Goal: Complete application form

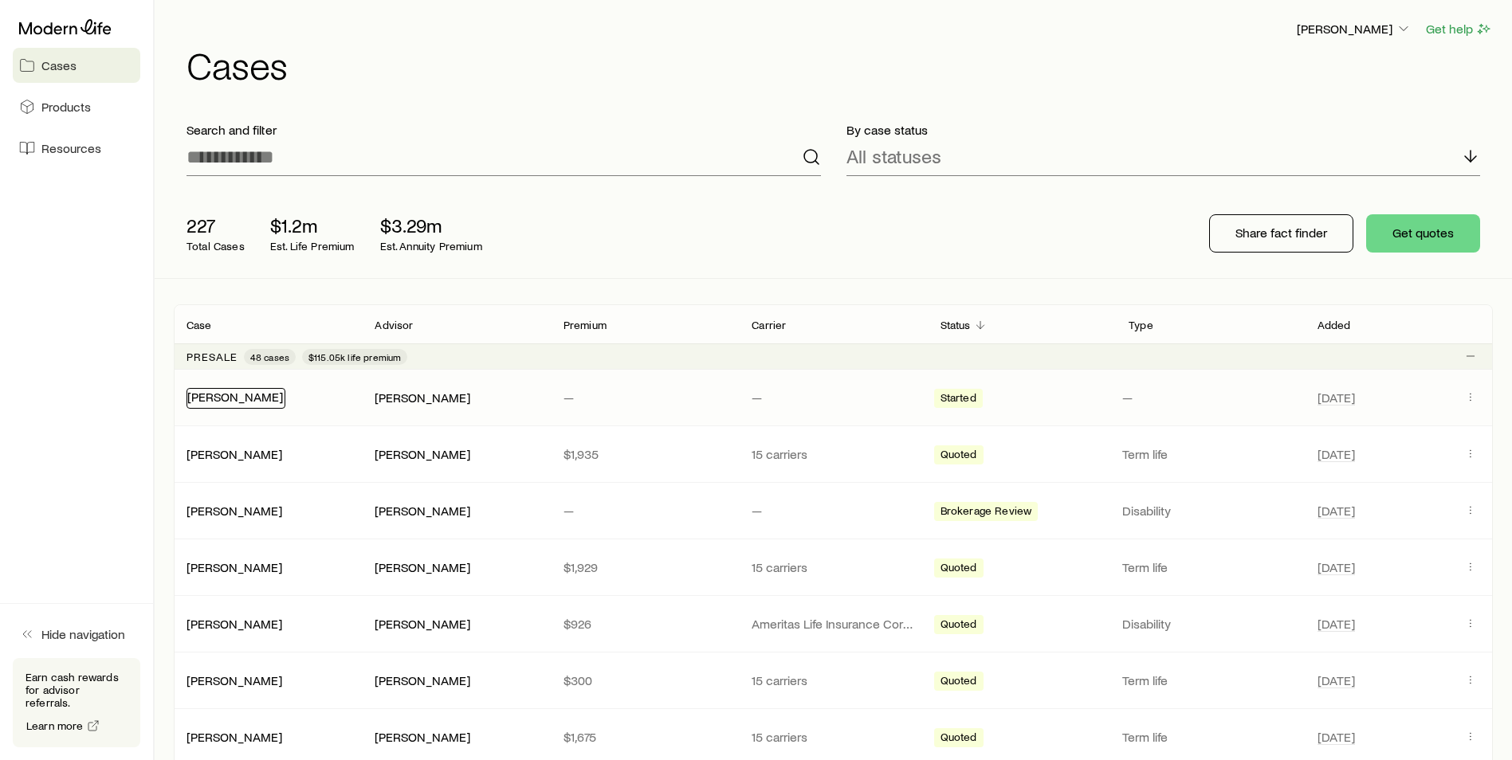
click at [227, 391] on link "[PERSON_NAME]" at bounding box center [235, 396] width 96 height 15
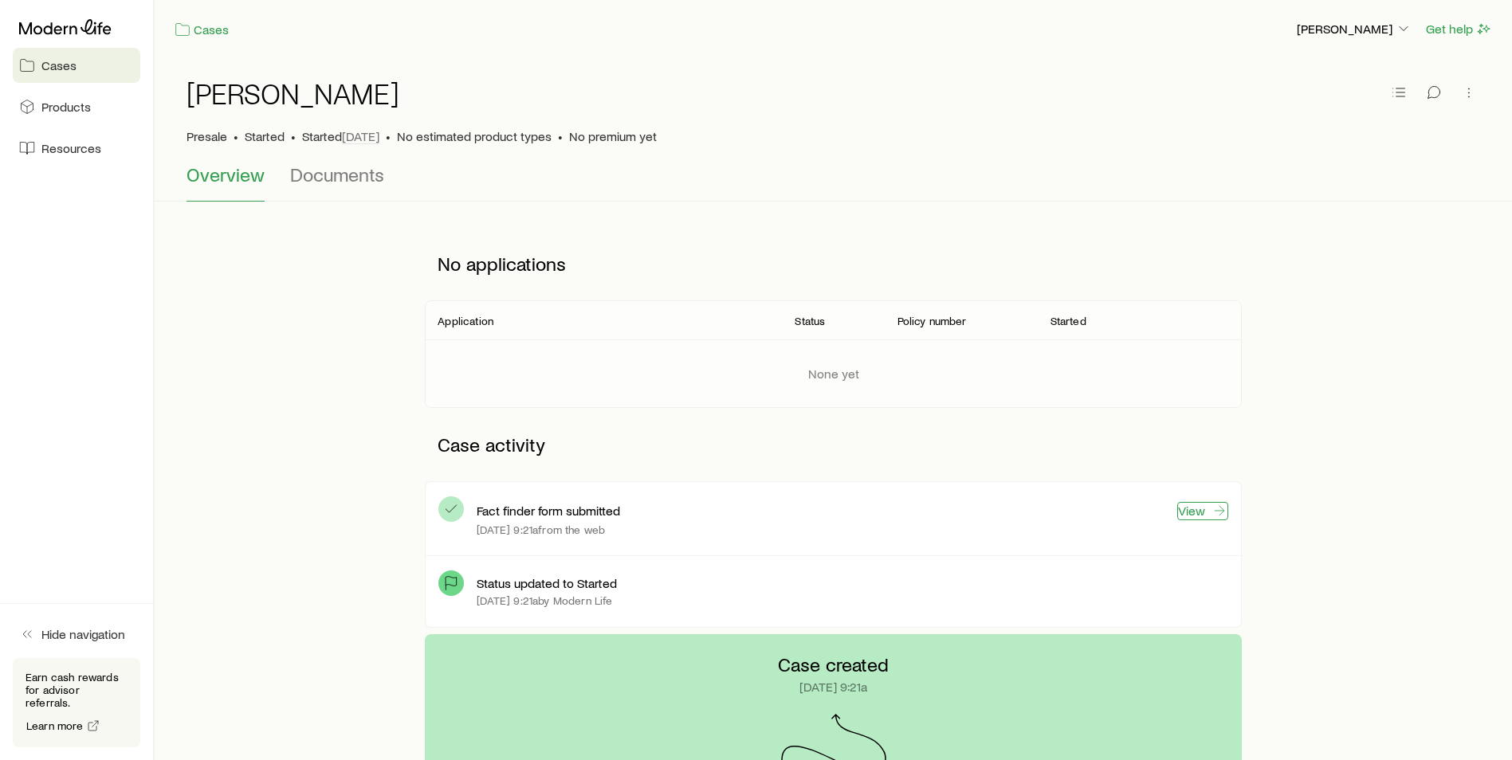
click at [1182, 504] on link "View" at bounding box center [1202, 511] width 51 height 18
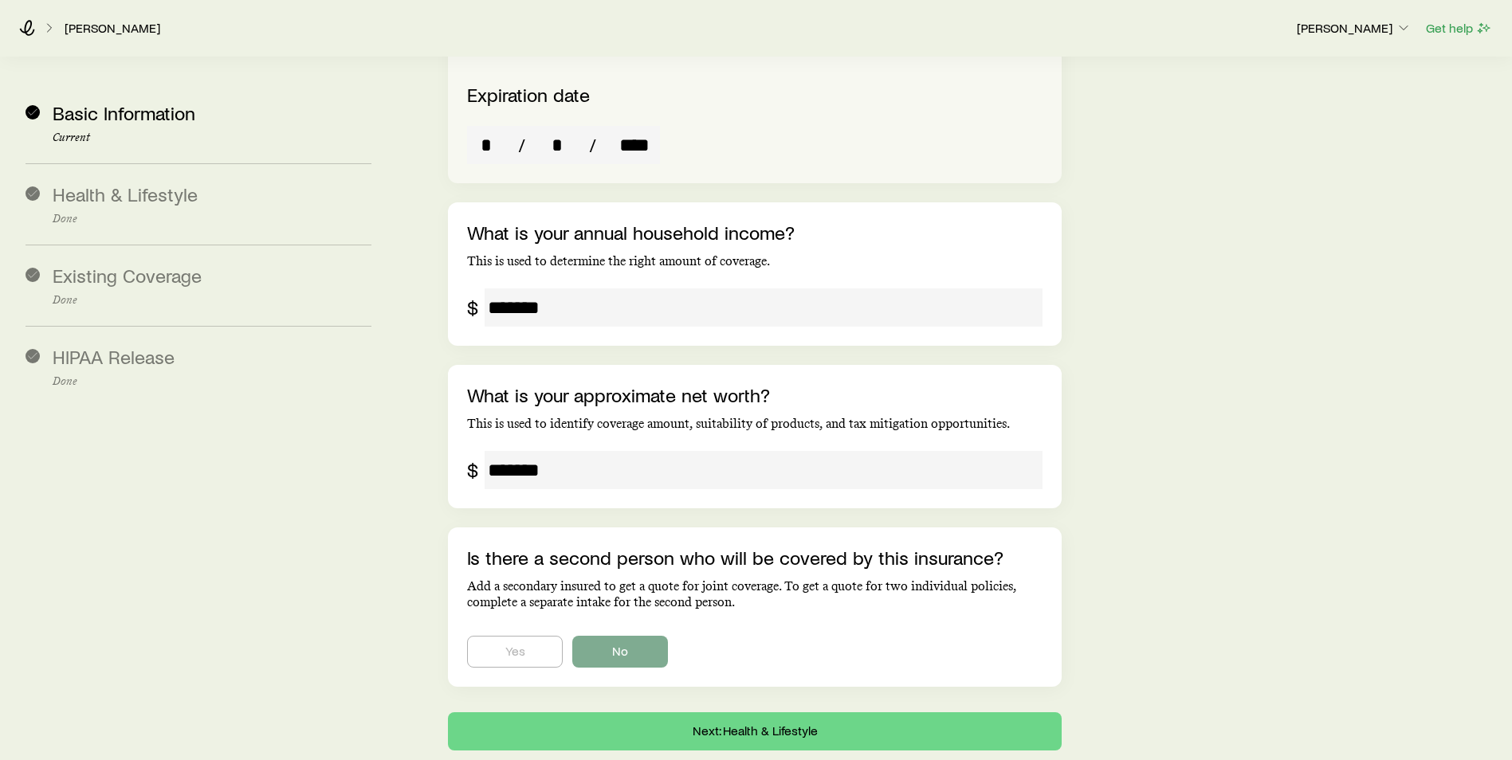
scroll to position [3527, 0]
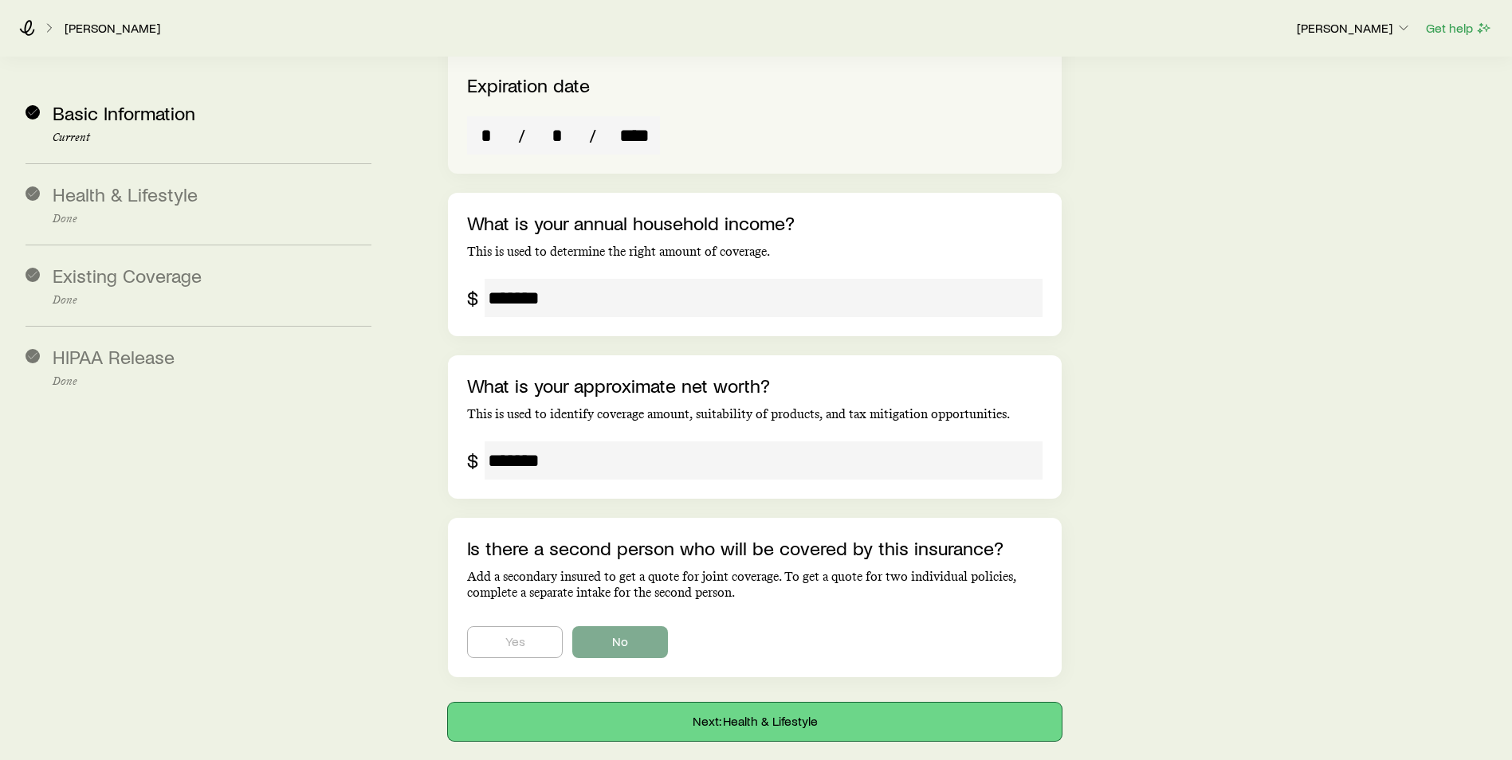
click at [620, 703] on button "Next: Health & Lifestyle" at bounding box center [755, 722] width 614 height 38
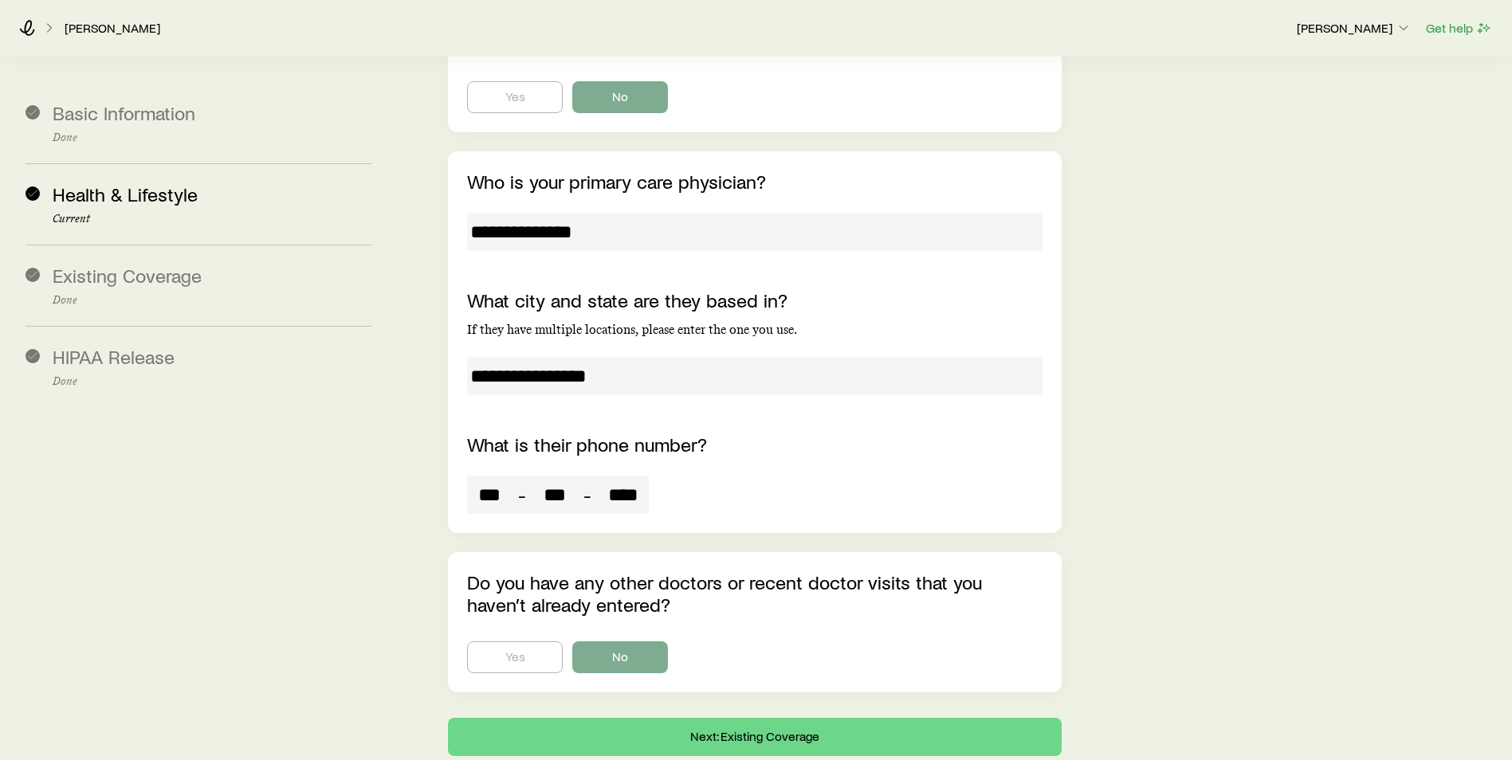
scroll to position [6464, 0]
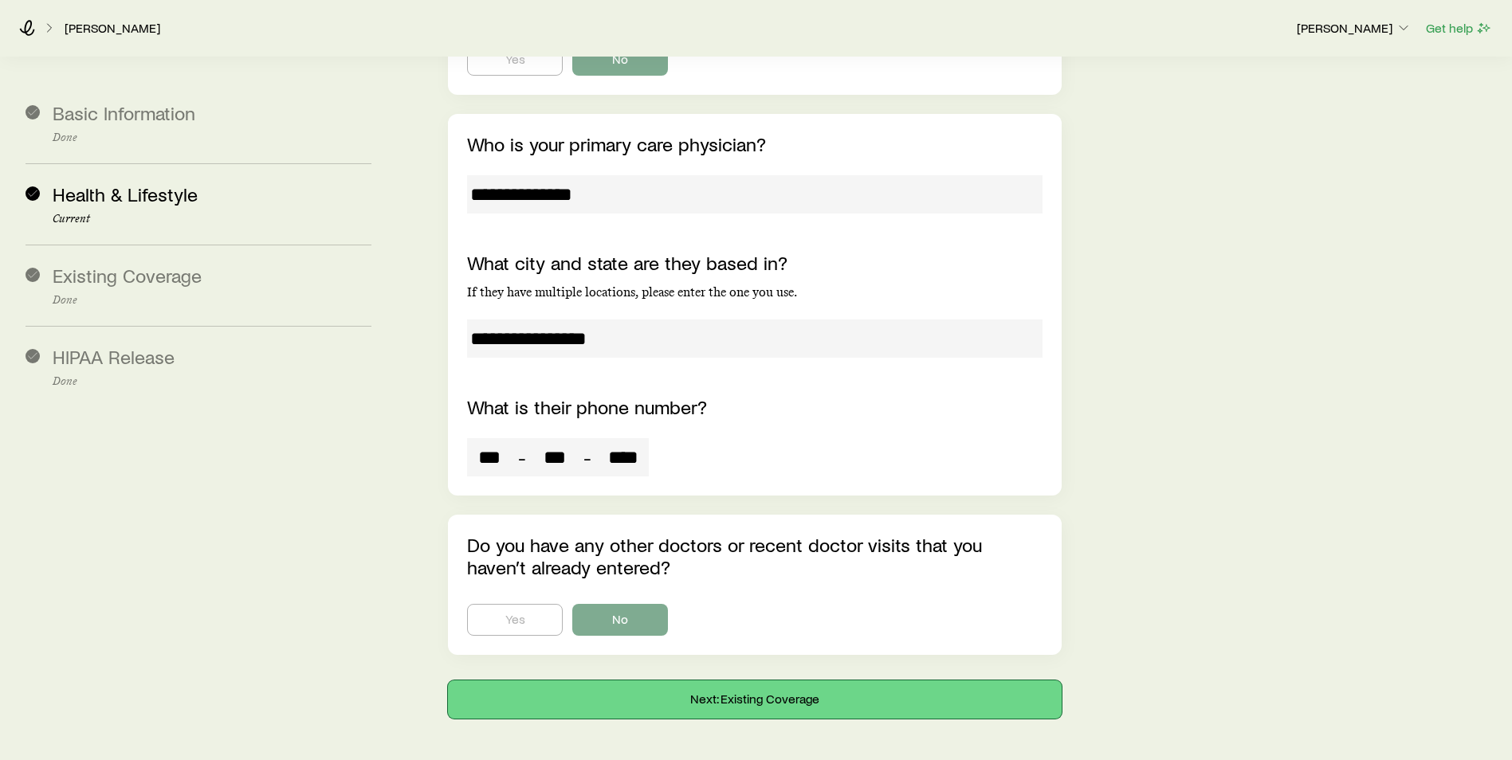
click at [673, 680] on button "Next: Existing Coverage" at bounding box center [755, 699] width 614 height 38
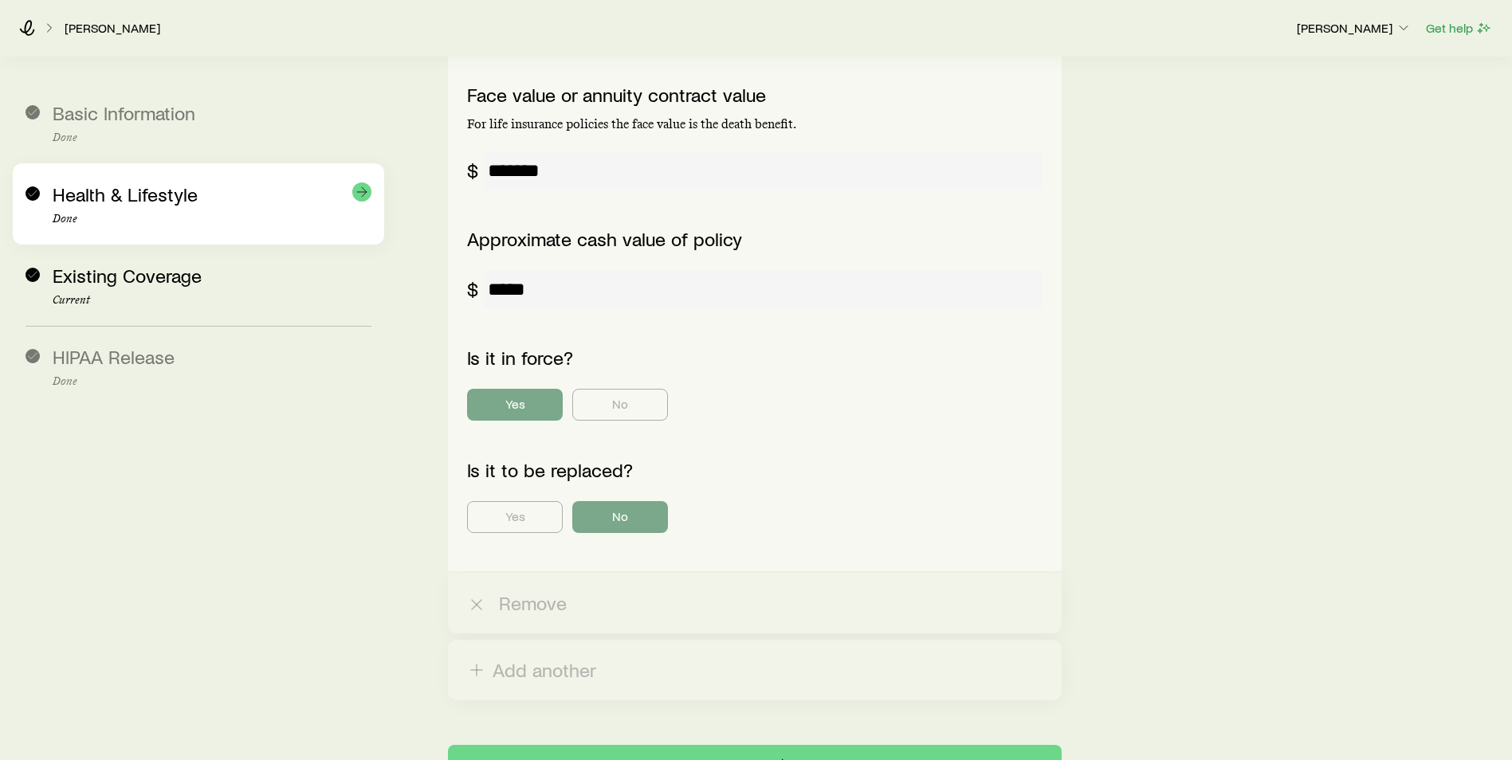
scroll to position [1551, 0]
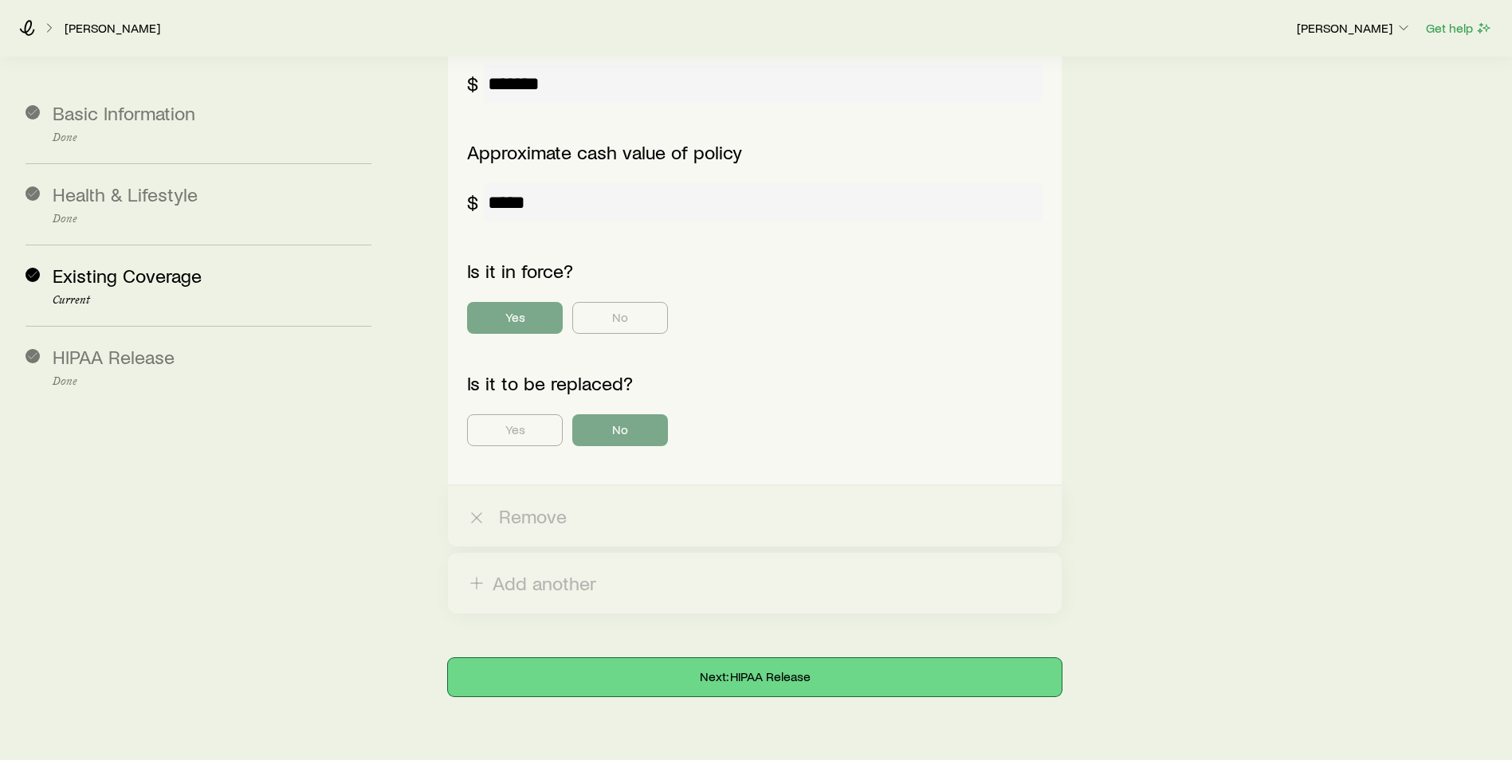
click at [665, 658] on button "Next: HIPAA Release" at bounding box center [755, 677] width 614 height 38
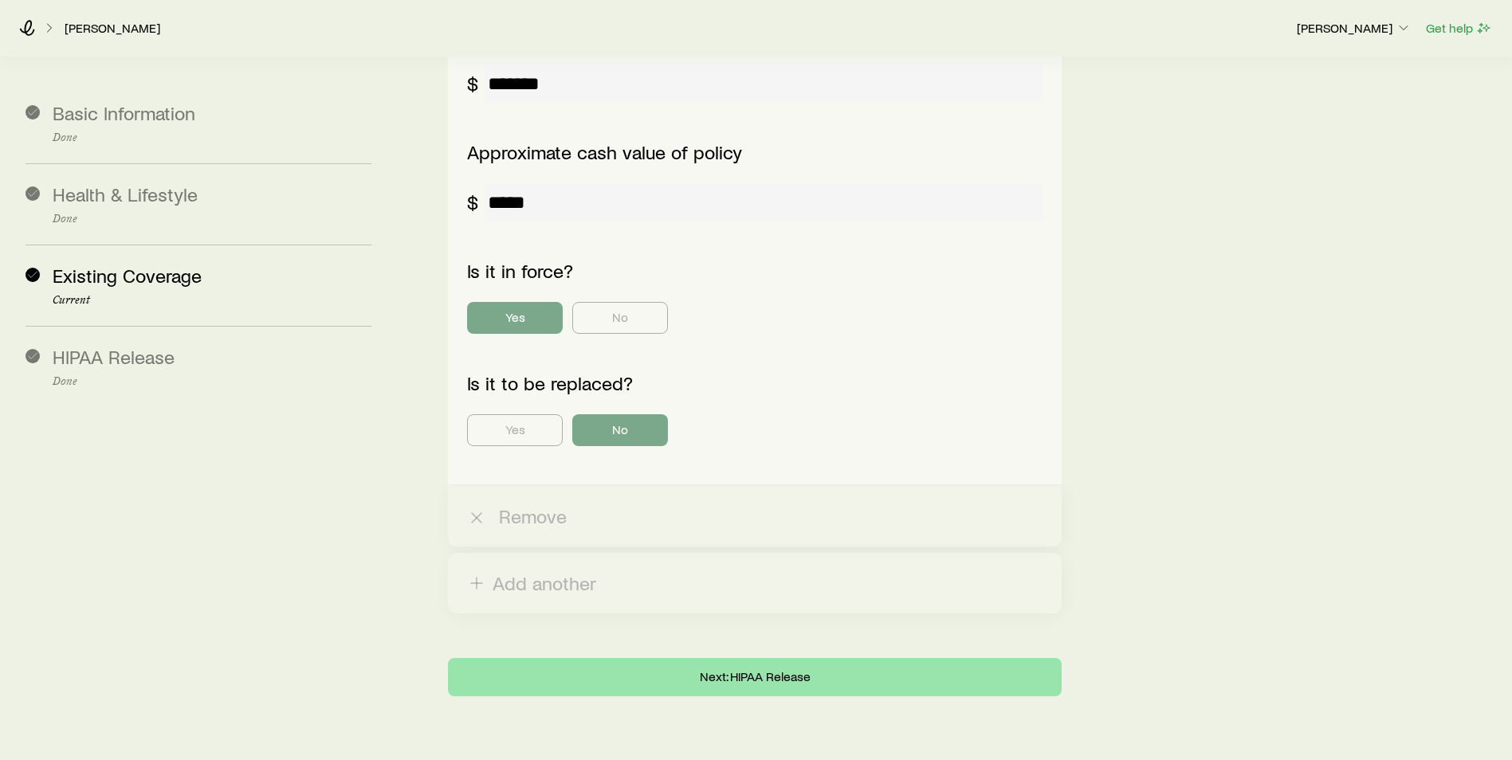
scroll to position [0, 0]
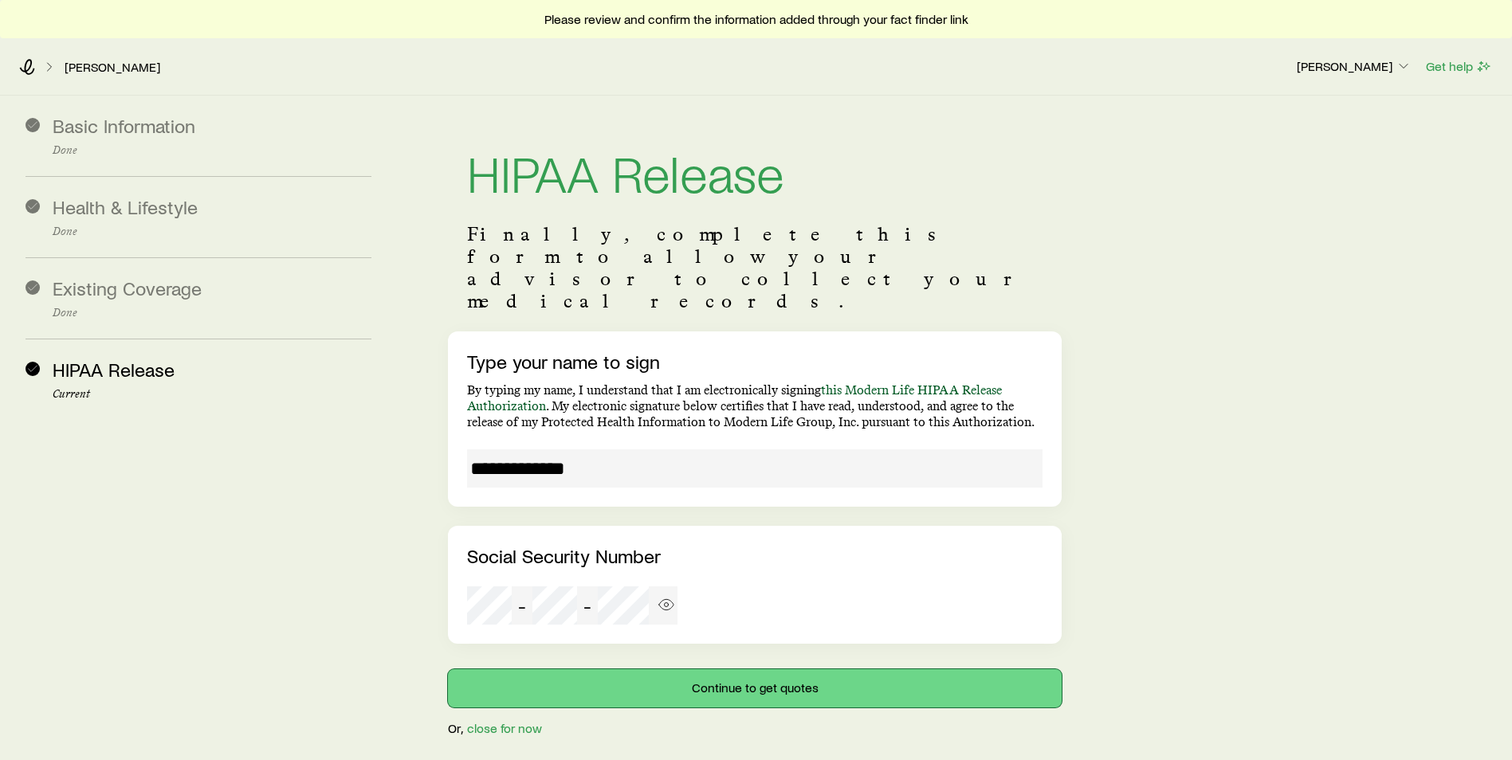
click at [749, 669] on button "Continue to get quotes" at bounding box center [755, 688] width 614 height 38
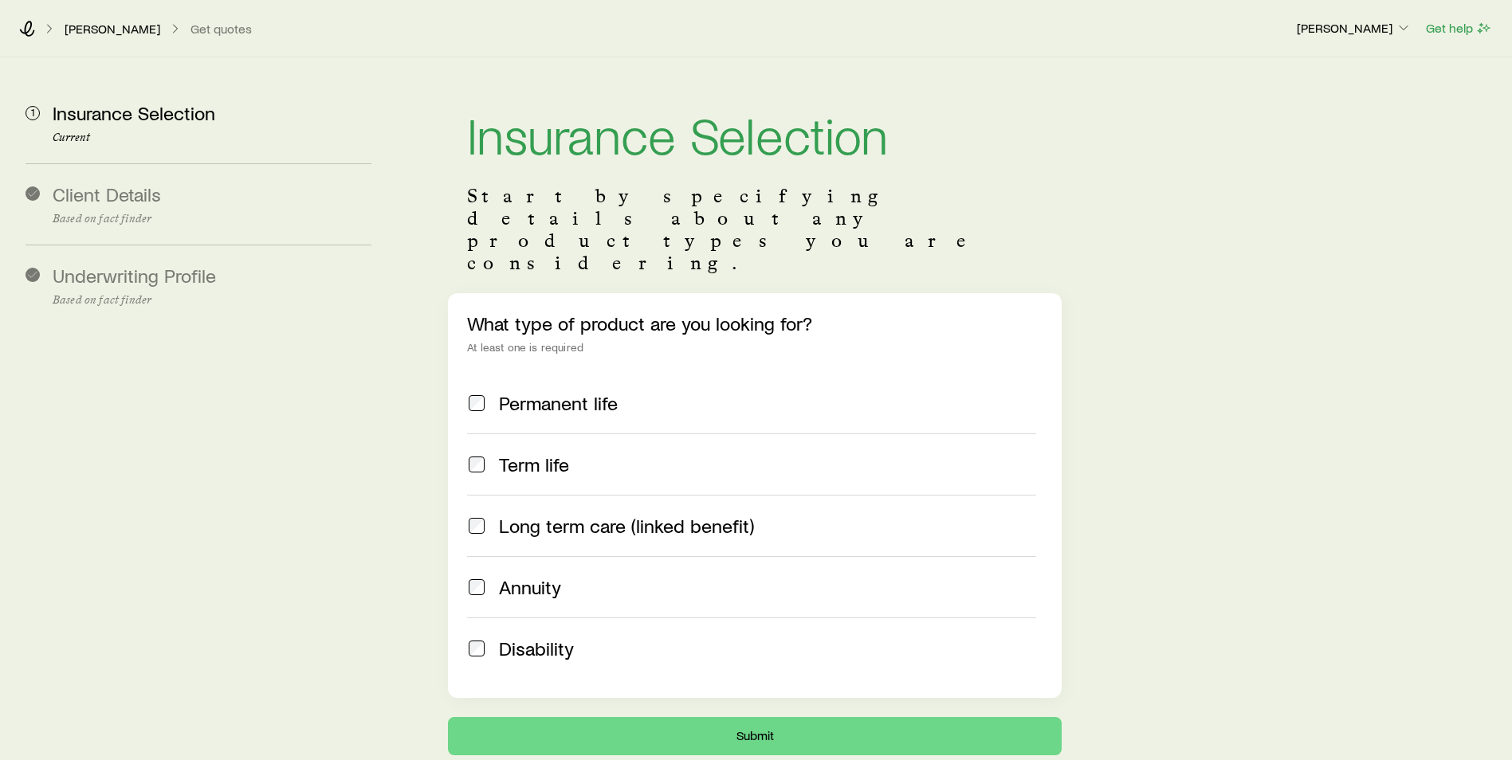
click at [489, 453] on div "Term life" at bounding box center [751, 464] width 569 height 22
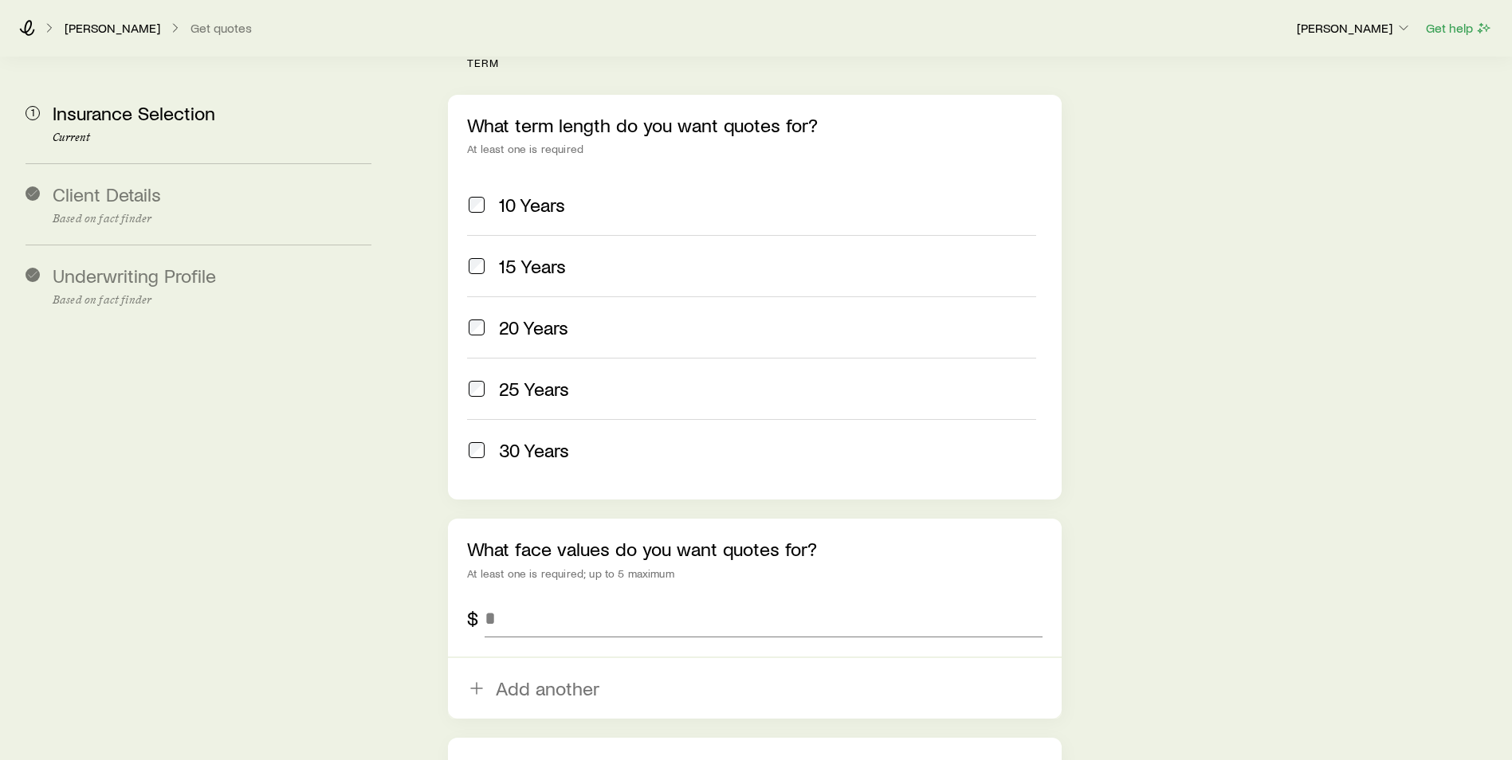
scroll to position [877, 0]
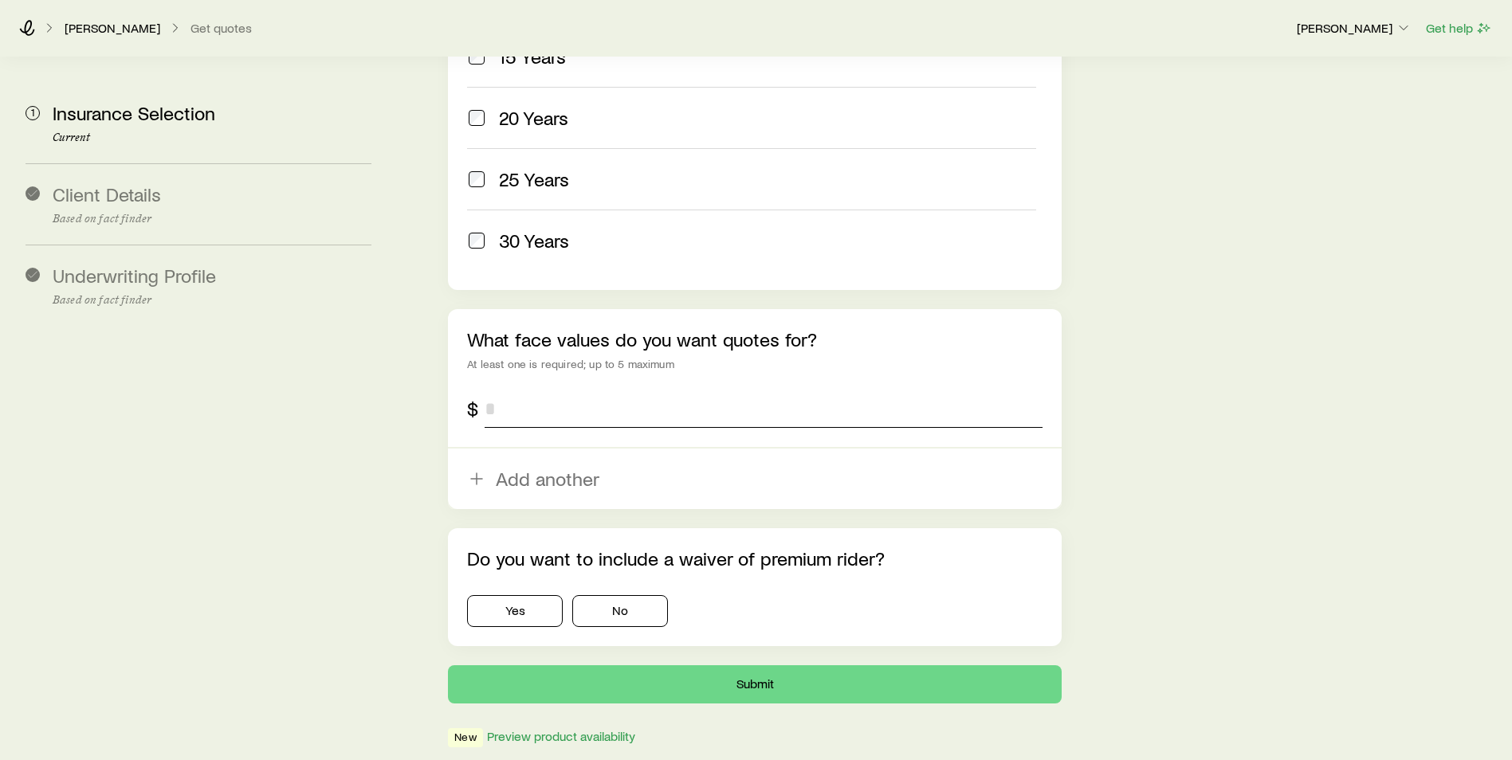
click at [555, 390] on input "tel" at bounding box center [763, 409] width 558 height 38
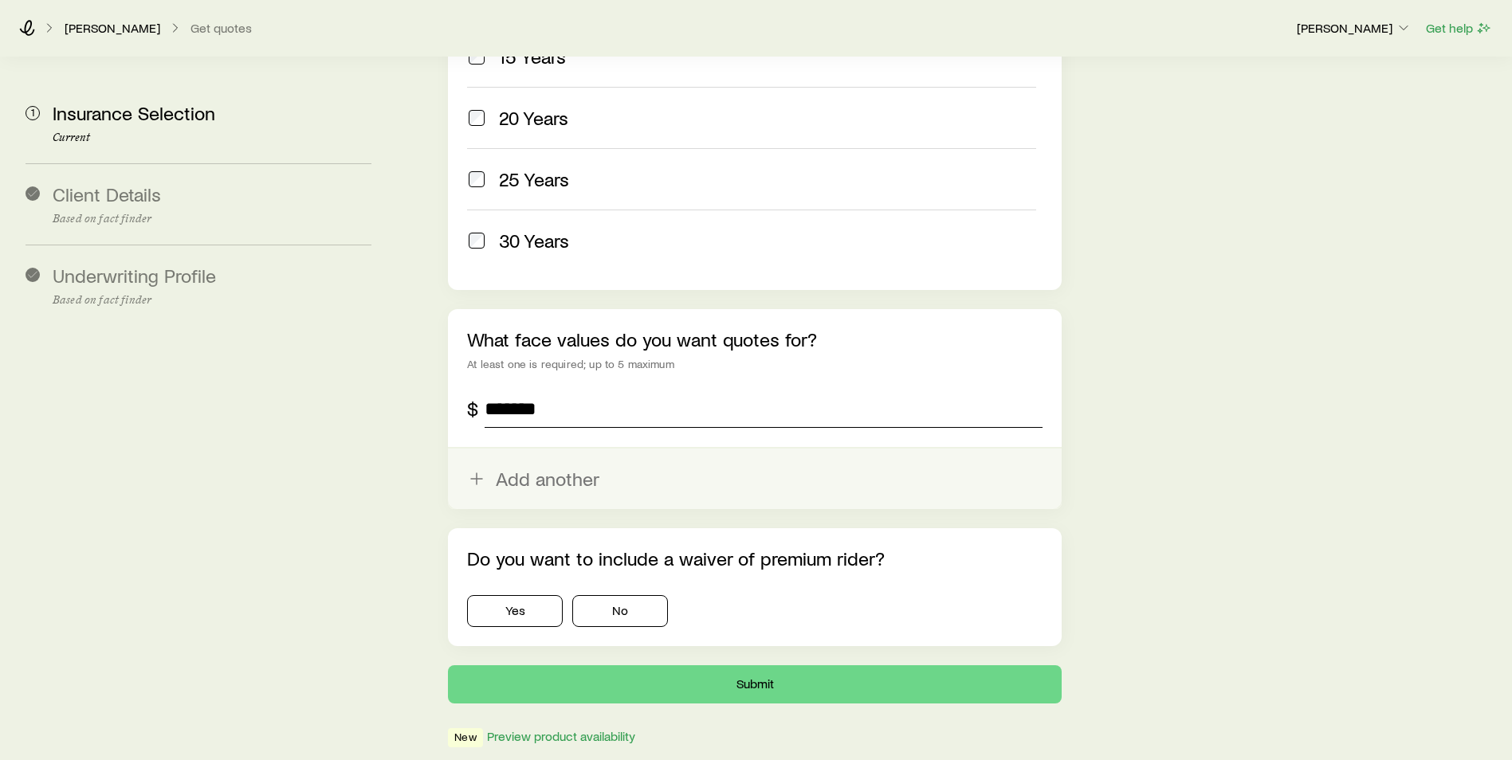
type input "*******"
click at [524, 449] on button "Add another" at bounding box center [755, 479] width 614 height 61
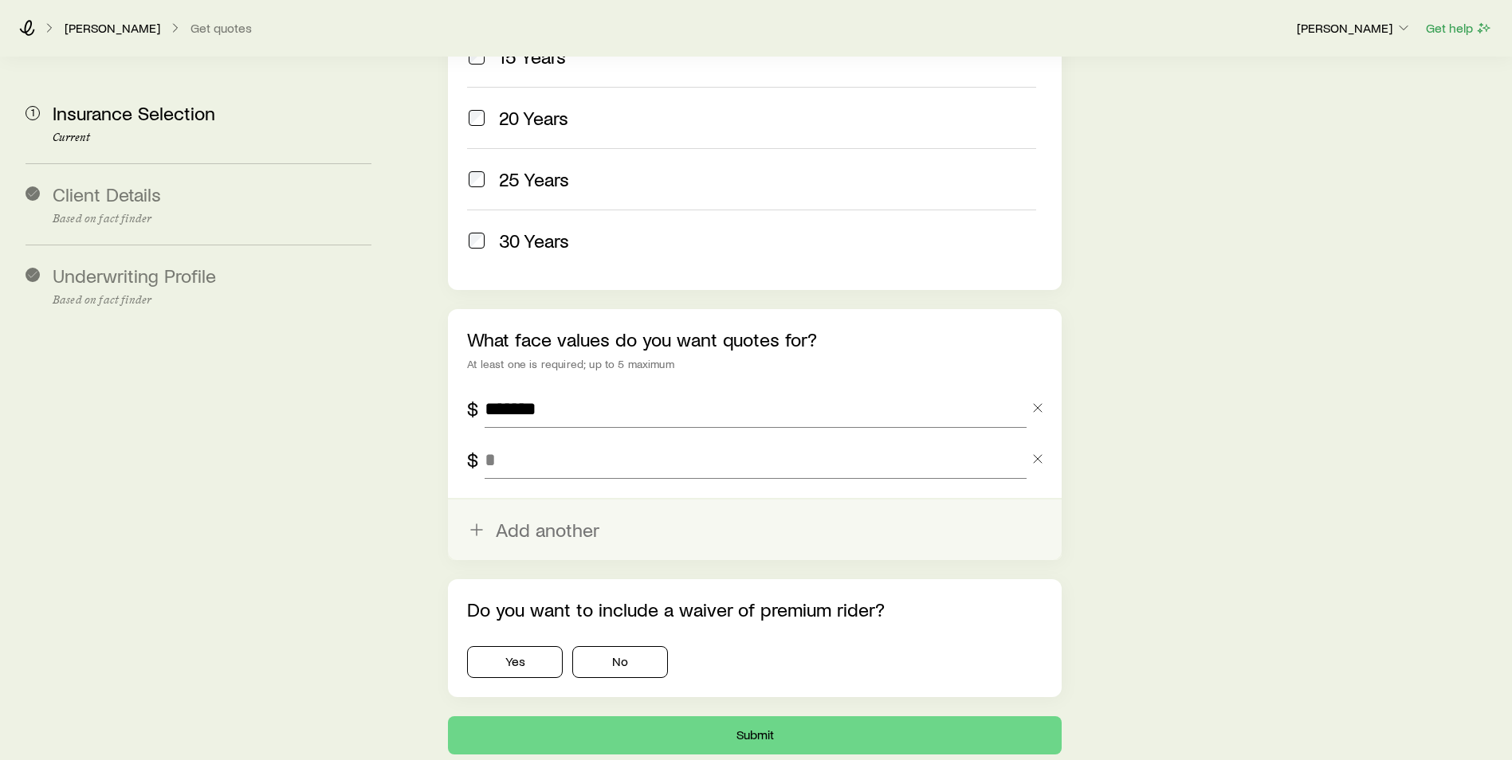
type input "*"
type input "*******"
click at [566, 500] on button "Add another" at bounding box center [755, 530] width 614 height 61
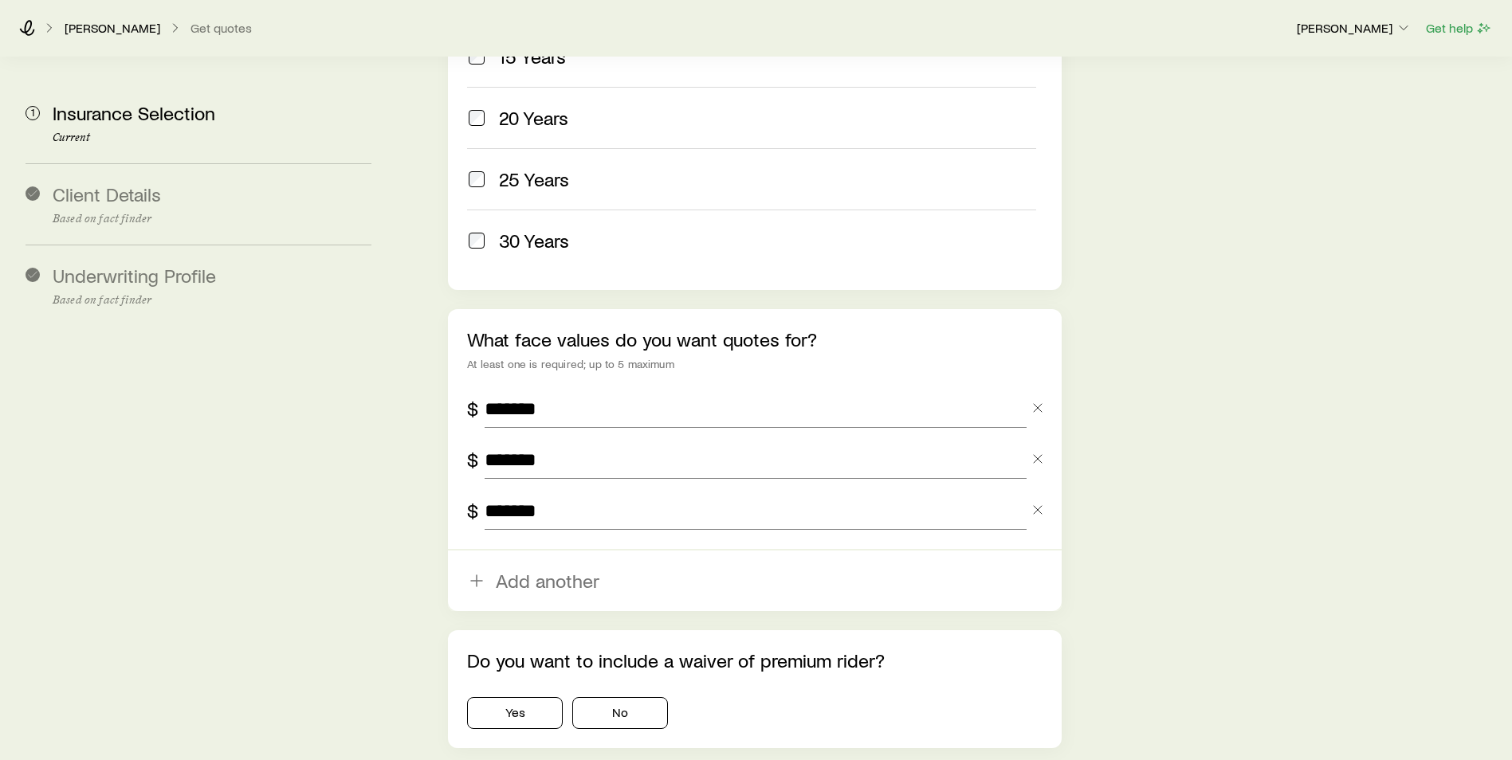
type input "*******"
click at [395, 539] on section "1 Insurance Selection Current Client Details Based on fact finder Underwriting …" at bounding box center [756, 15] width 1486 height 1669
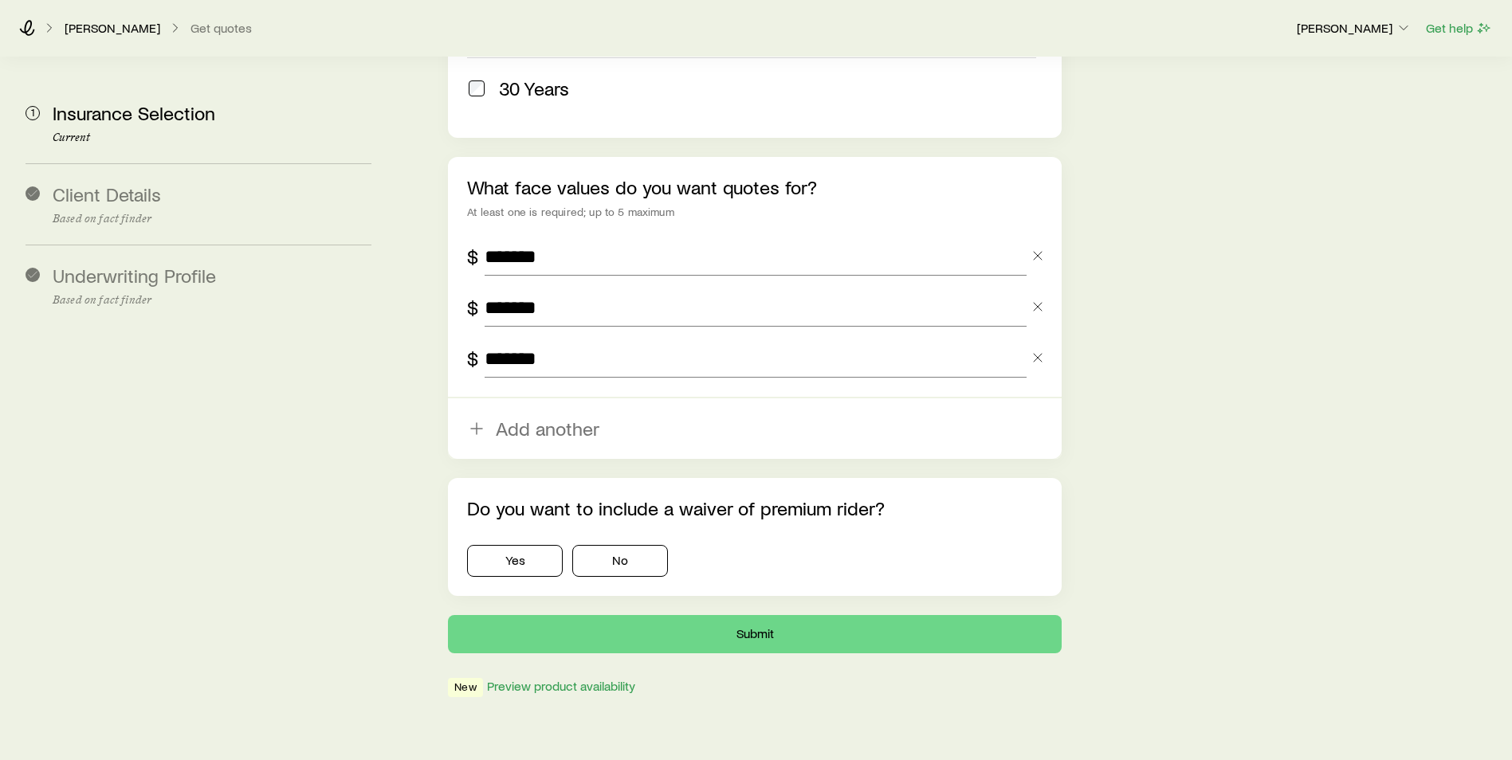
scroll to position [1029, 0]
click at [580, 544] on button "No" at bounding box center [620, 560] width 96 height 32
click at [525, 544] on button "Yes" at bounding box center [515, 560] width 96 height 32
click at [728, 614] on button "Submit" at bounding box center [755, 633] width 614 height 38
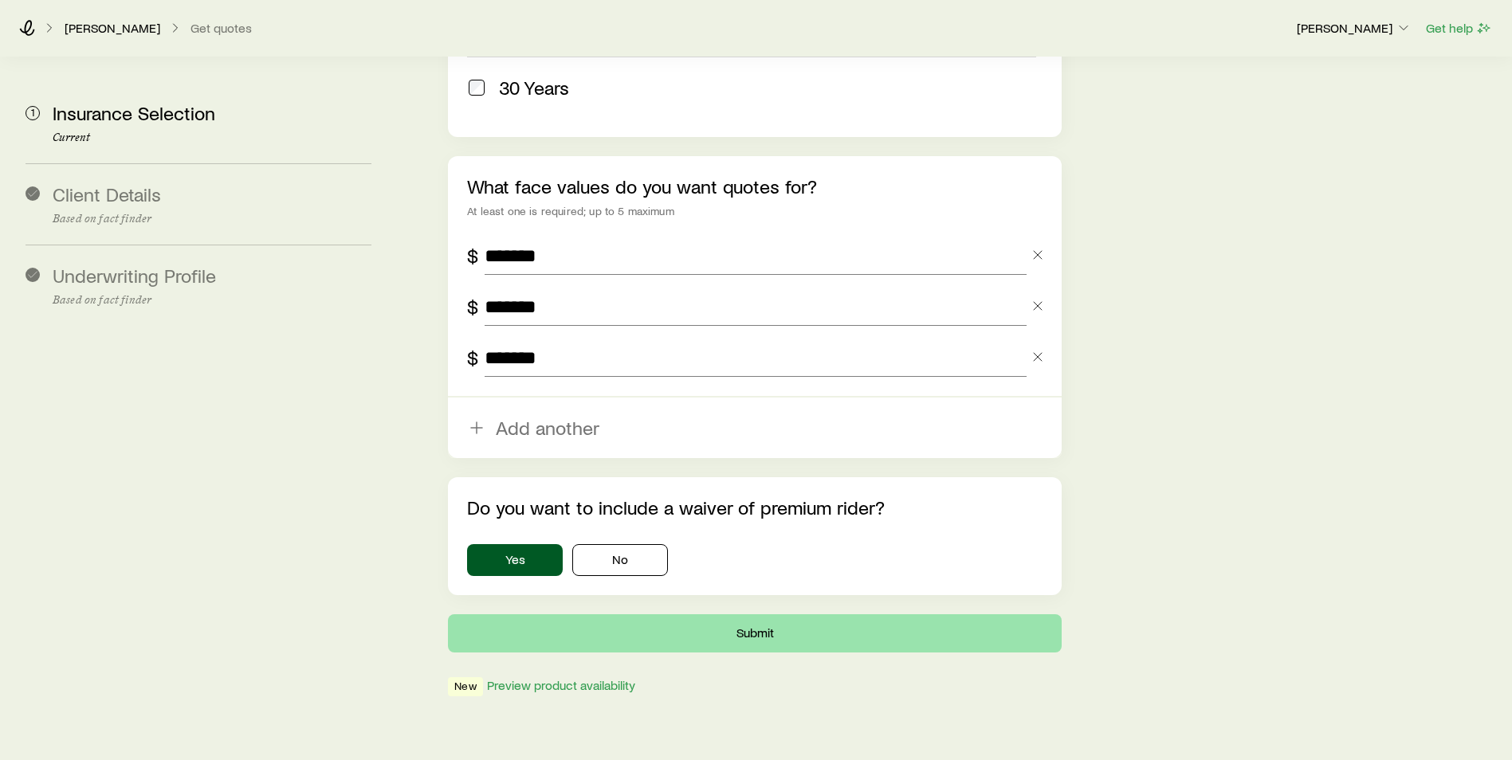
scroll to position [0, 0]
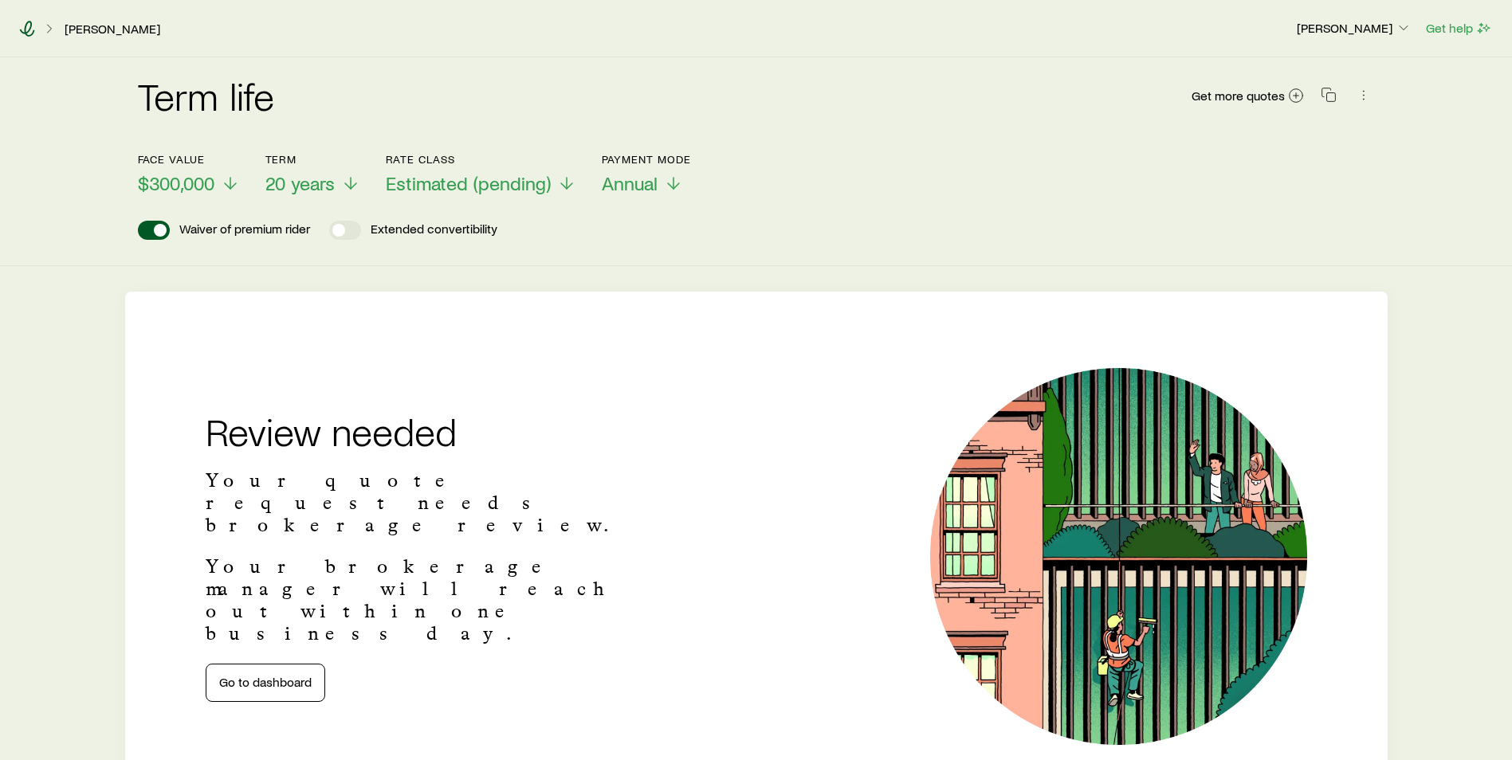
click at [27, 34] on icon at bounding box center [27, 29] width 15 height 16
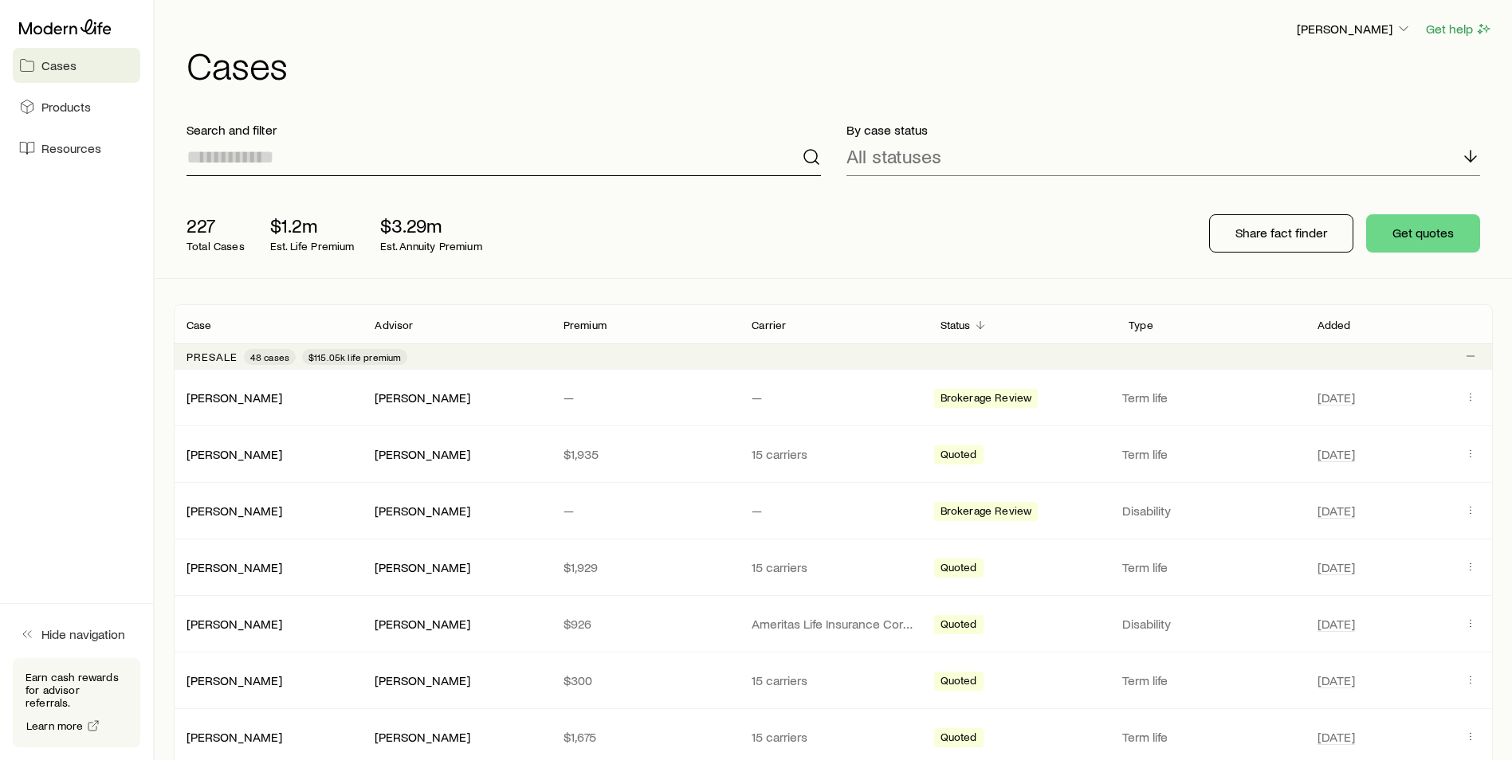
click at [198, 158] on input at bounding box center [503, 157] width 634 height 38
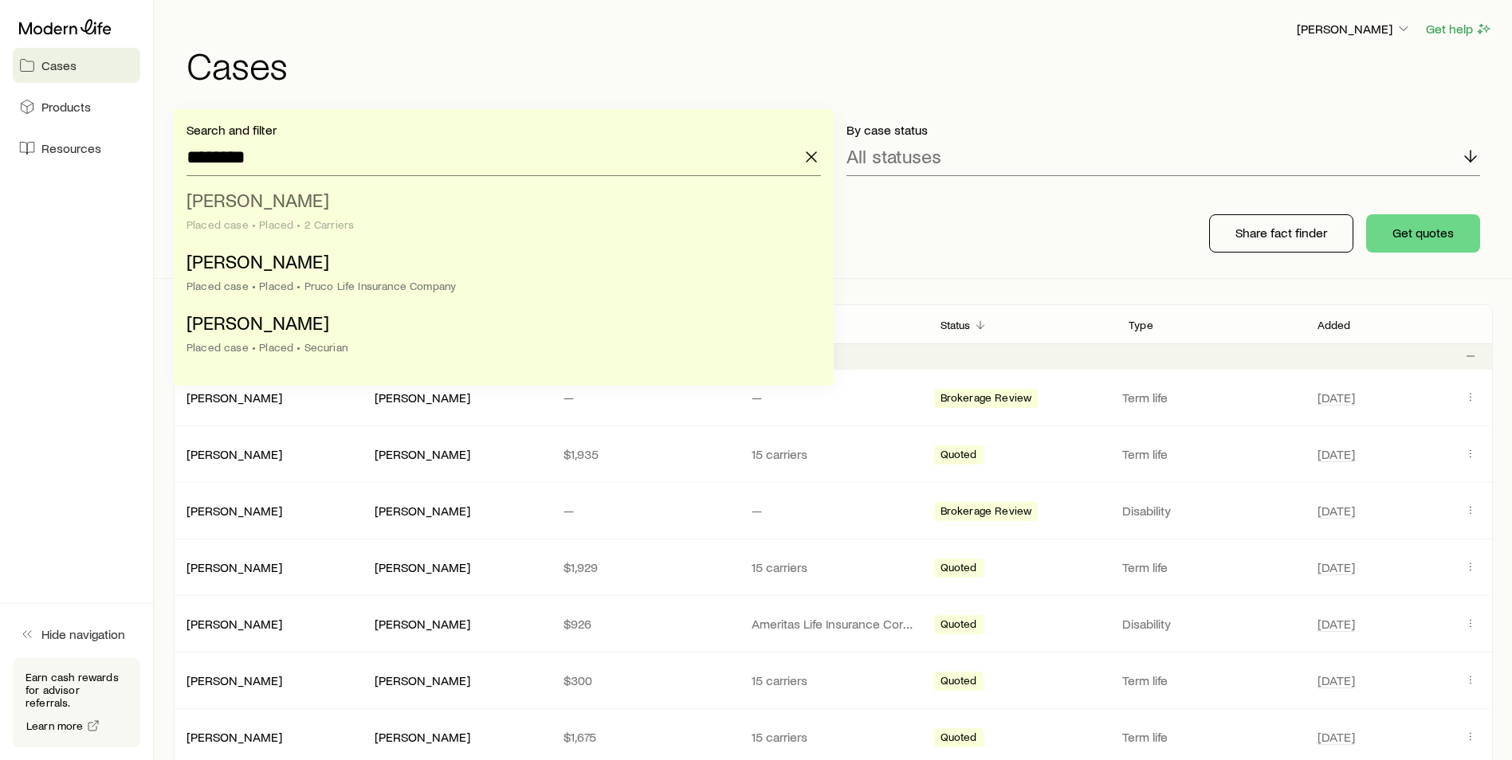
click at [237, 208] on span "[PERSON_NAME]" at bounding box center [257, 199] width 143 height 23
type input "**********"
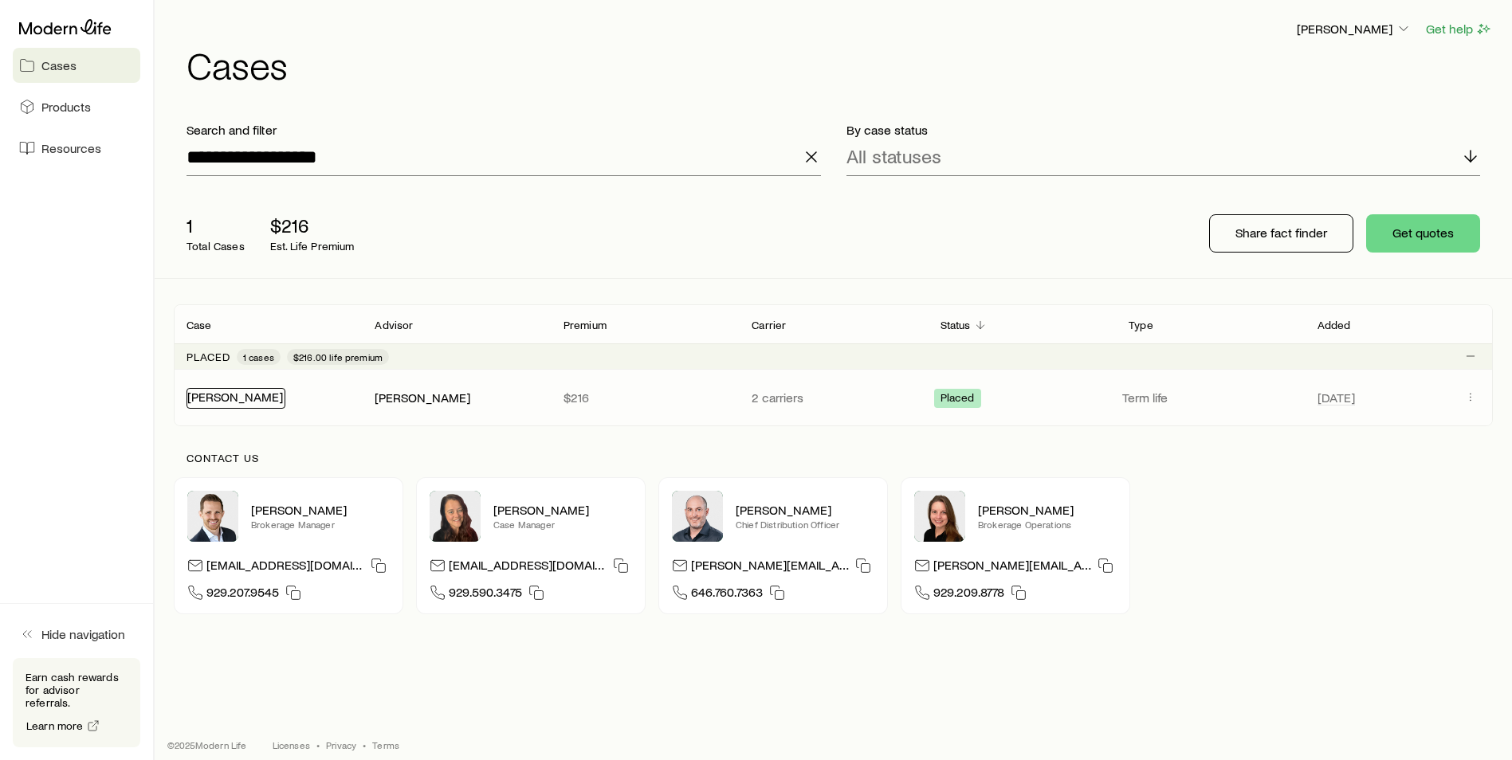
click at [237, 398] on link "[PERSON_NAME]" at bounding box center [235, 396] width 96 height 15
